Goal: Obtain resource: Download file/media

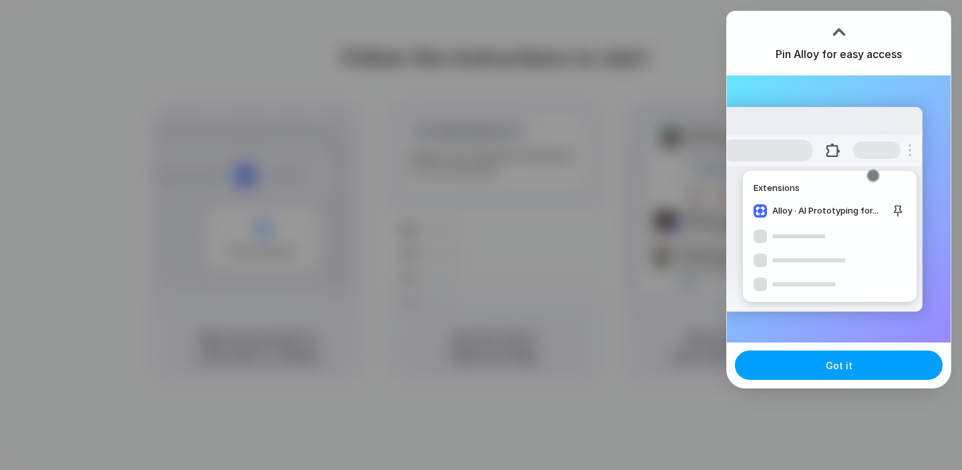
click at [883, 372] on button "Got it" at bounding box center [839, 365] width 208 height 29
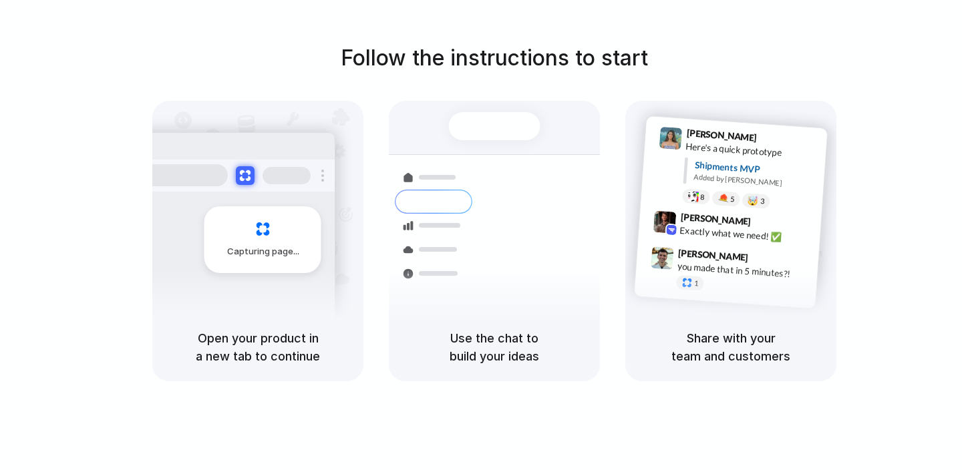
click at [736, 265] on div "you made that in 5 minutes?!" at bounding box center [744, 270] width 134 height 23
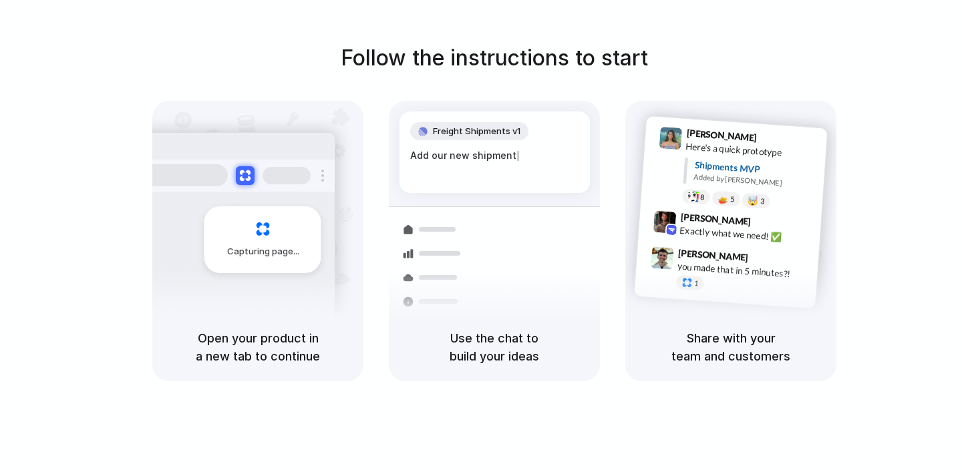
click at [248, 217] on div "Capturing page" at bounding box center [262, 239] width 117 height 67
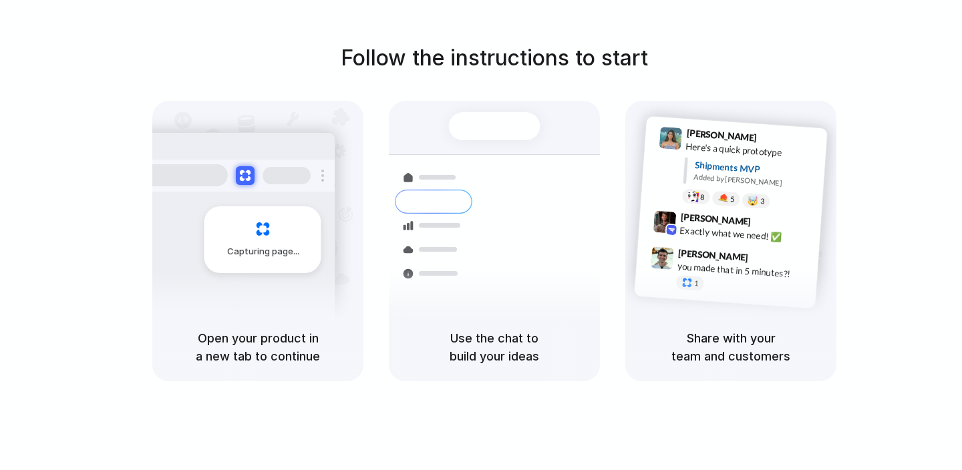
click at [511, 43] on h1 "Follow the instructions to start" at bounding box center [494, 58] width 307 height 32
click at [482, 191] on div "Container from Shanghai 40ft • ETA Dec 28 • In transit Express delivery to NYC …" at bounding box center [543, 248] width 142 height 187
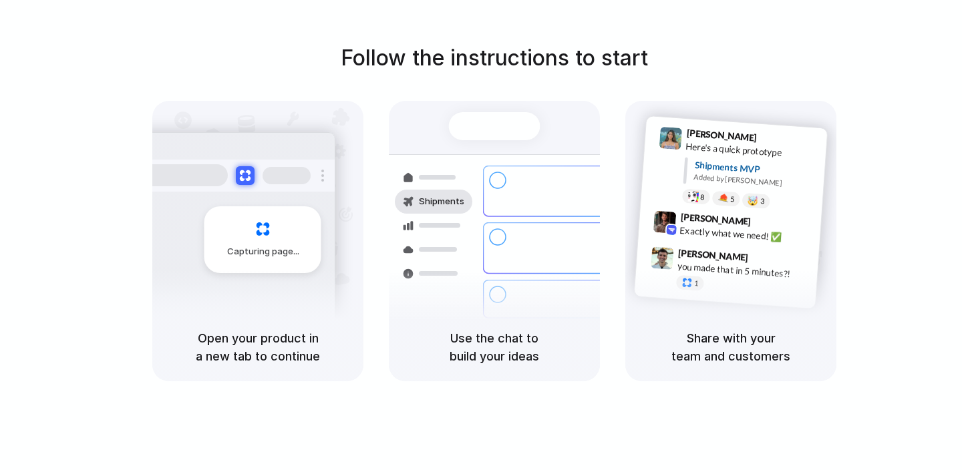
click at [248, 298] on div "Capturing page" at bounding box center [235, 234] width 202 height 205
click at [247, 299] on div "Capturing page" at bounding box center [235, 234] width 202 height 205
click at [497, 247] on div "Express delivery to NYC Priority • 2-day • Dispatched" at bounding box center [573, 249] width 180 height 52
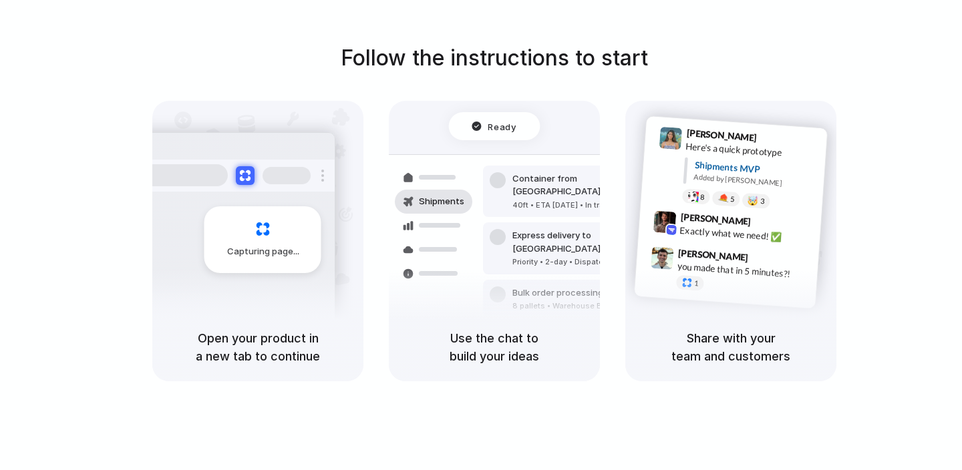
click at [871, 237] on div "Follow the instructions to start Capturing page Open your product in a new tab …" at bounding box center [494, 211] width 962 height 339
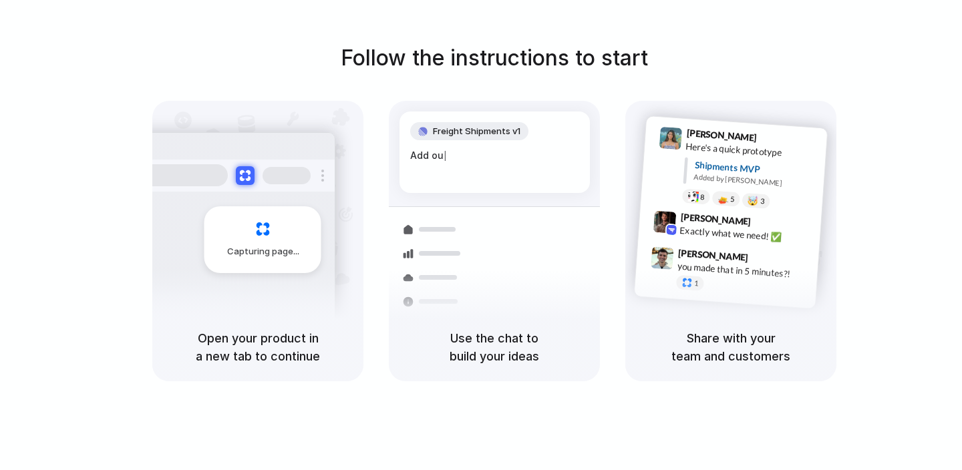
click at [227, 311] on div "Capturing page Open your product in a new tab to continue" at bounding box center [257, 241] width 211 height 281
click at [254, 251] on span "Capturing page" at bounding box center [264, 251] width 74 height 13
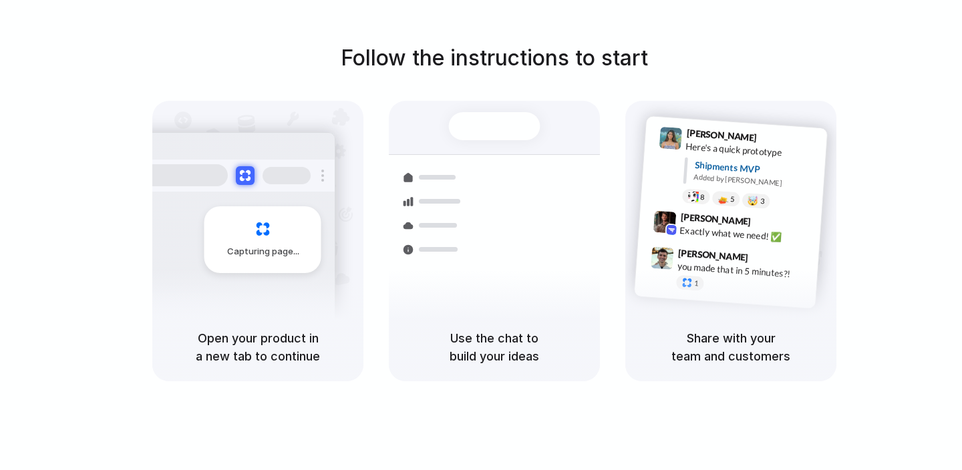
drag, startPoint x: 239, startPoint y: 232, endPoint x: 347, endPoint y: 380, distance: 183.3
click at [349, 384] on div "Follow the instructions to start Capturing page Open your product in a new tab …" at bounding box center [494, 248] width 989 height 497
click at [498, 122] on div at bounding box center [495, 126] width 92 height 28
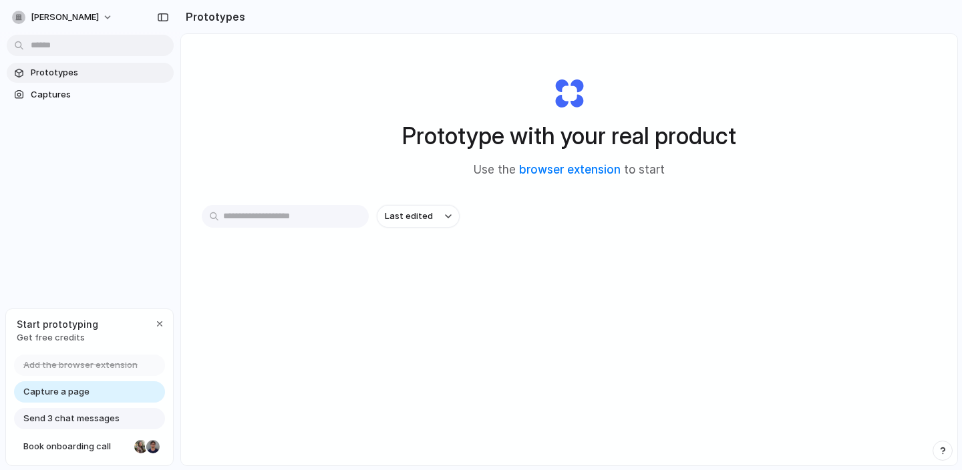
click at [58, 390] on span "Capture a page" at bounding box center [56, 392] width 66 height 13
click at [577, 168] on link "browser extension" at bounding box center [570, 169] width 102 height 13
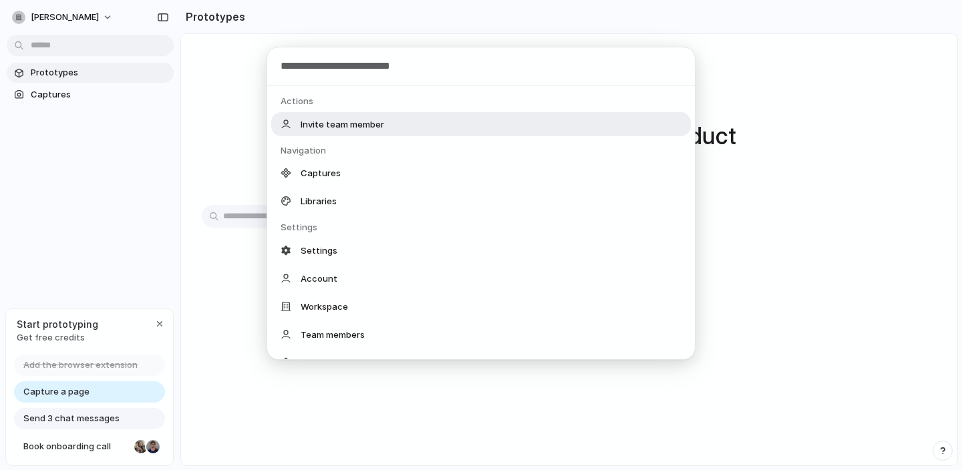
click at [73, 47] on body "giacomo-bracci-helsen Prototypes Captures Start prototyping Get free credits Ad…" at bounding box center [481, 235] width 962 height 470
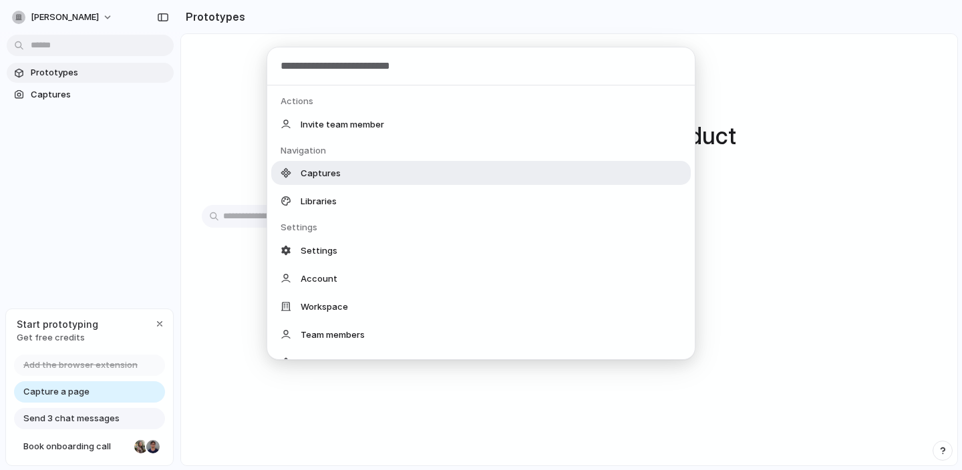
click at [346, 165] on div "Captures" at bounding box center [481, 173] width 420 height 24
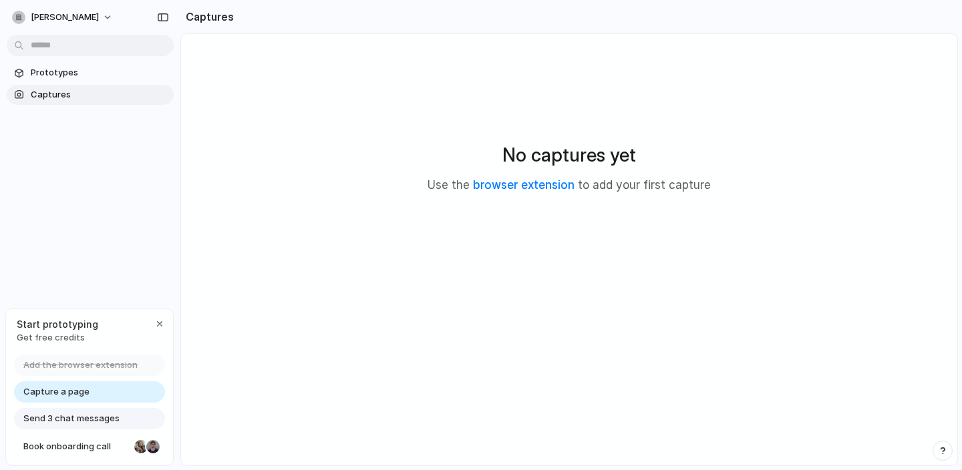
click at [75, 389] on span "Capture a page" at bounding box center [56, 392] width 66 height 13
click at [72, 418] on span "Send 3 chat messages" at bounding box center [71, 418] width 96 height 13
click at [80, 360] on span "Add the browser extension" at bounding box center [80, 365] width 114 height 13
click at [59, 67] on span "Prototypes" at bounding box center [100, 72] width 138 height 13
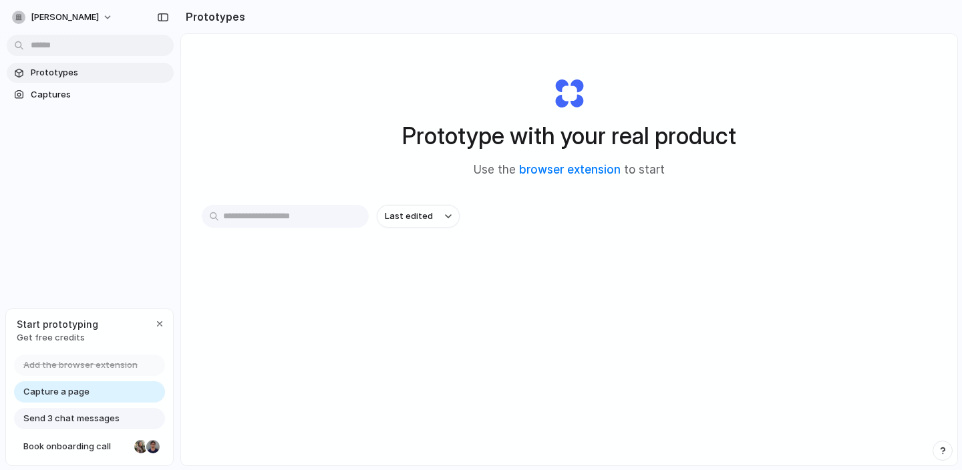
click at [235, 208] on input "text" at bounding box center [285, 216] width 167 height 23
click at [49, 98] on span "Captures" at bounding box center [100, 94] width 138 height 13
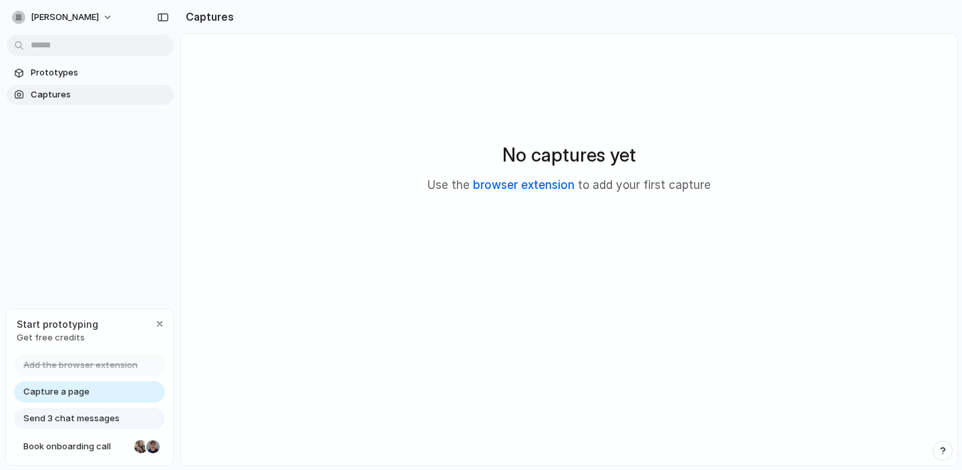
click at [503, 192] on link "browser extension" at bounding box center [524, 184] width 102 height 13
click at [102, 56] on div "Prototypes Captures" at bounding box center [90, 140] width 180 height 280
click at [93, 47] on body "giacomo-bracci-helsen Prototypes Captures Start prototyping Get free credits Ad…" at bounding box center [481, 235] width 962 height 470
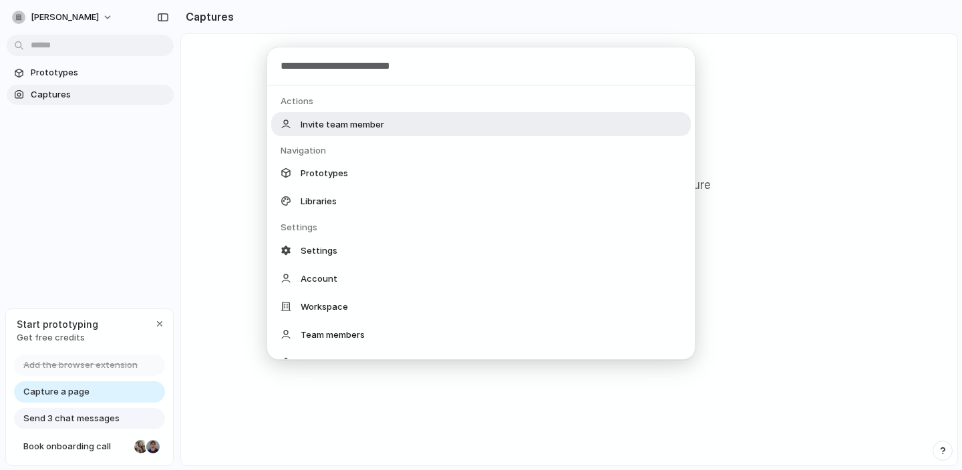
type input "**********"
click at [154, 19] on div "Actions Invite team member Navigation Prototypes Libraries Settings Settings Ac…" at bounding box center [481, 235] width 962 height 470
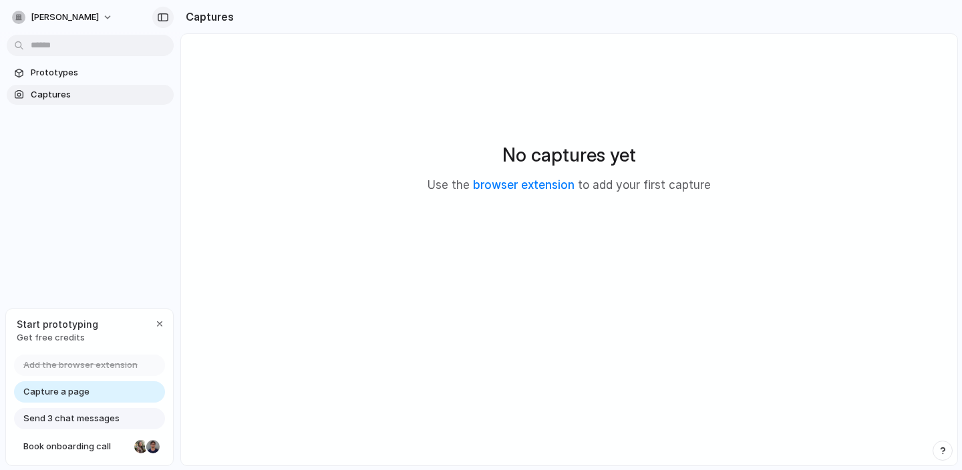
click at [163, 18] on div "button" at bounding box center [163, 17] width 12 height 9
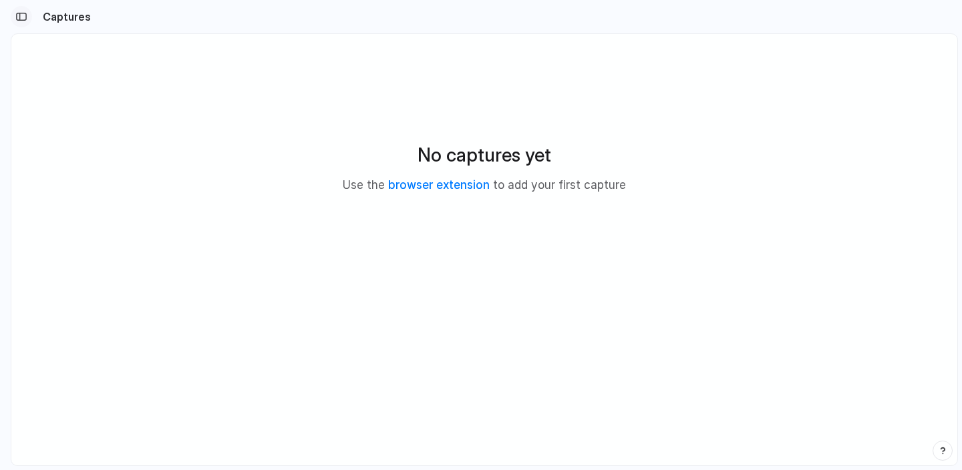
click at [23, 19] on div "button" at bounding box center [21, 16] width 12 height 9
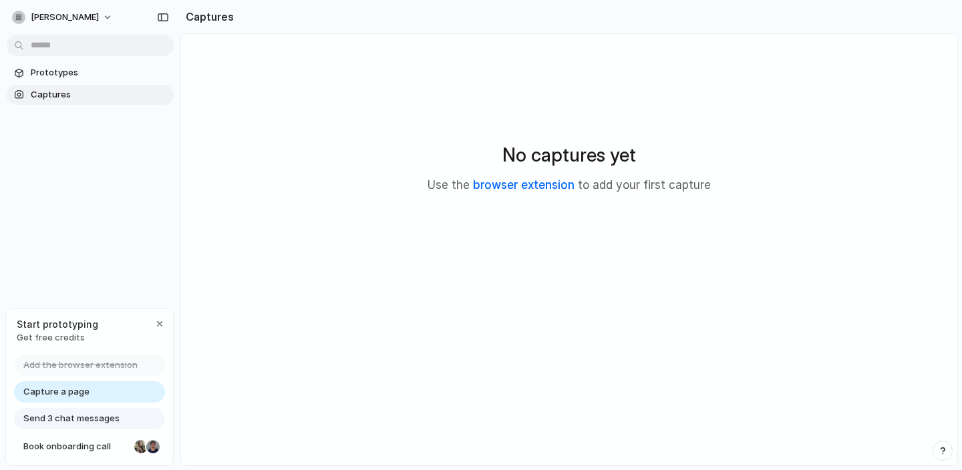
click at [488, 186] on link "browser extension" at bounding box center [524, 184] width 102 height 13
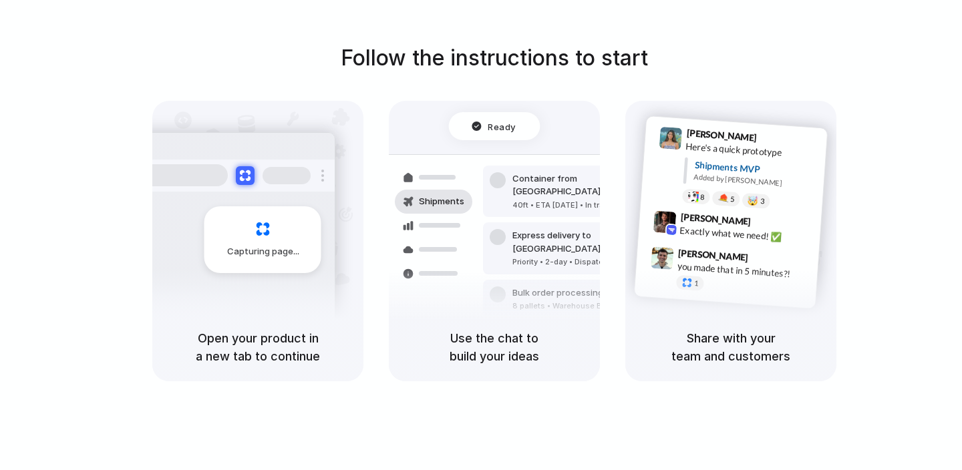
click at [494, 235] on div at bounding box center [494, 235] width 0 height 0
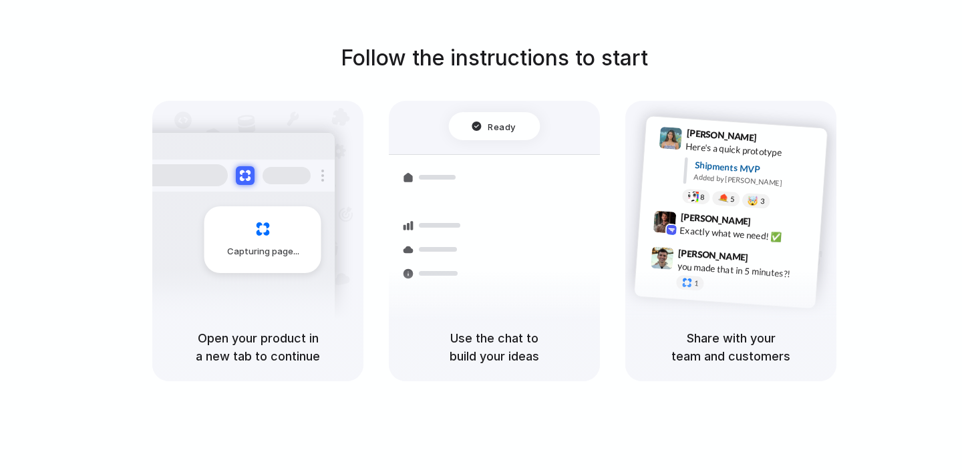
click at [494, 235] on div at bounding box center [494, 235] width 0 height 0
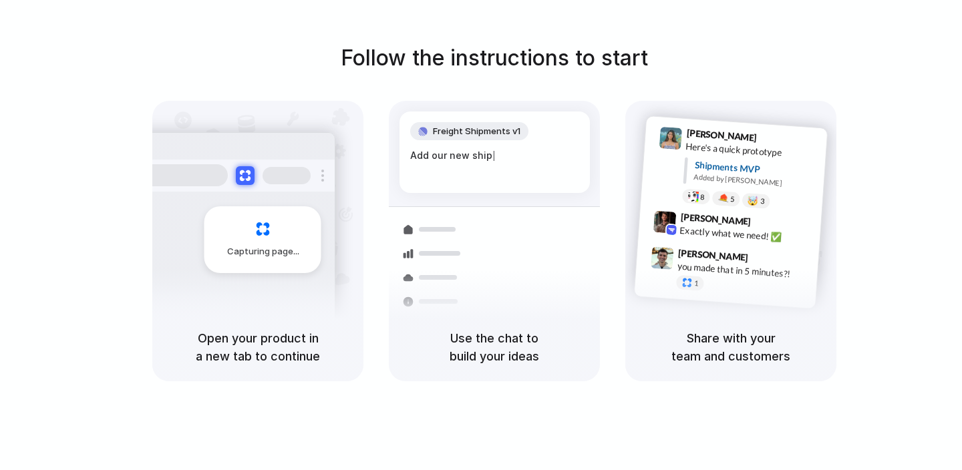
click at [488, 173] on div "Freight Shipments v1 Add our new ship |" at bounding box center [495, 153] width 190 height 82
click at [460, 136] on span "Freight Shipments v1" at bounding box center [477, 131] width 88 height 13
